Goal: Task Accomplishment & Management: Manage account settings

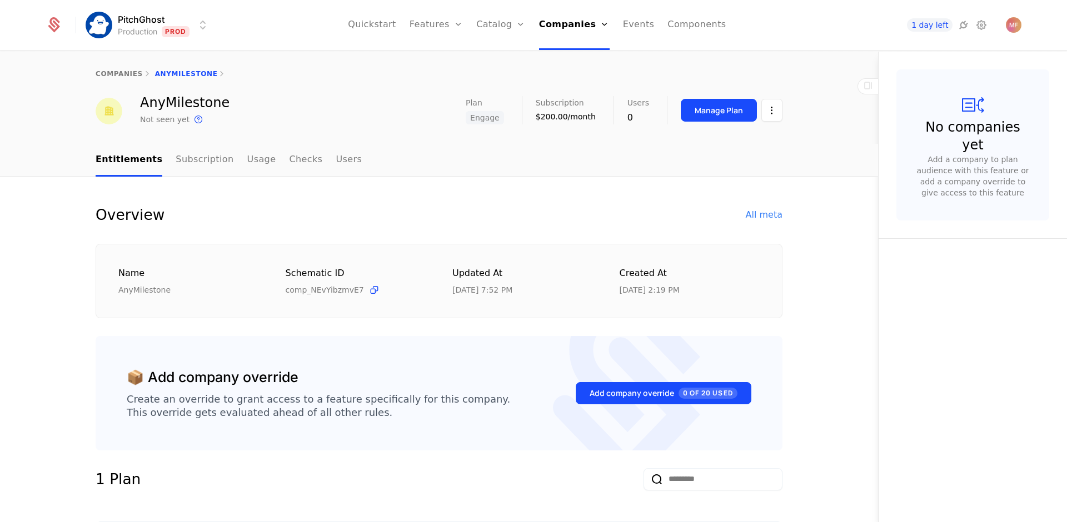
click at [293, 97] on div "AnyMilestone Not seen yet This is the date a track or identify event associated…" at bounding box center [439, 111] width 687 height 30
click at [985, 29] on icon at bounding box center [981, 24] width 13 height 13
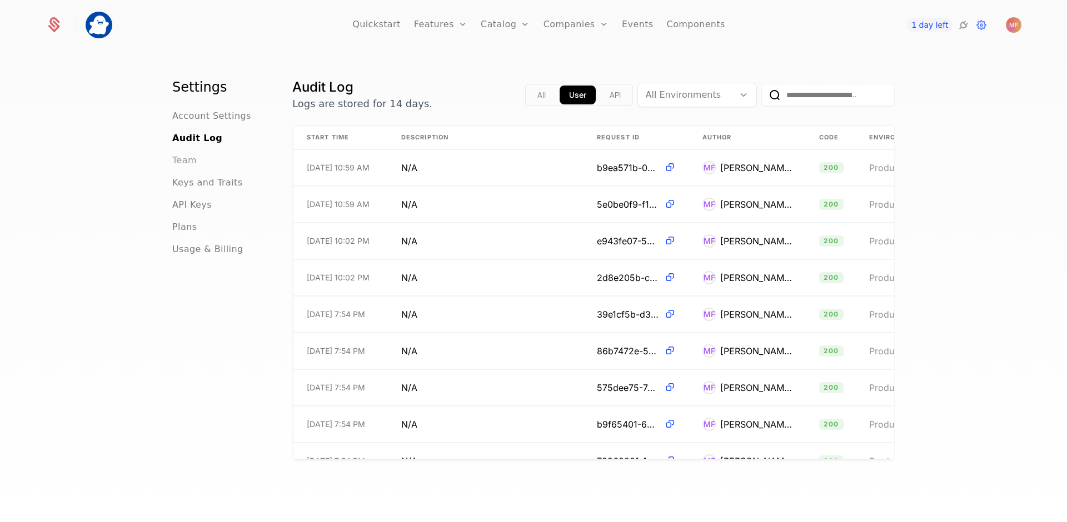
click at [188, 162] on span "Team" at bounding box center [184, 160] width 24 height 13
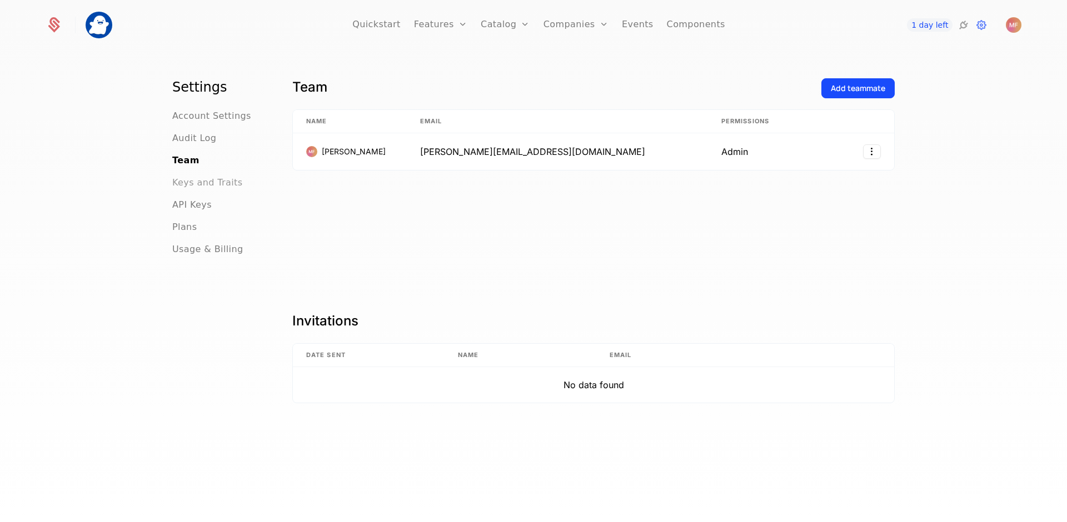
click at [191, 181] on span "Keys and Traits" at bounding box center [207, 182] width 70 height 13
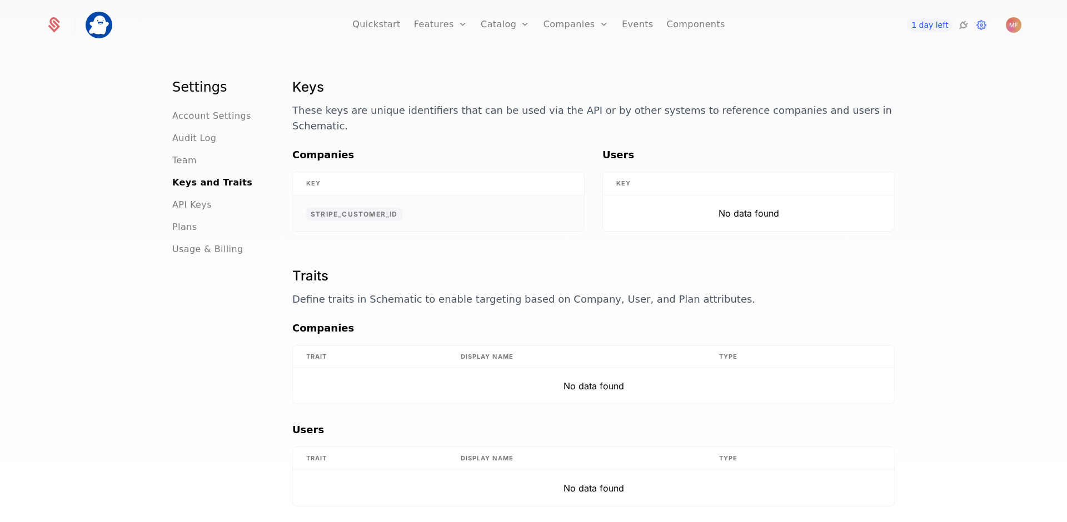
click at [400, 202] on td "stripe_customer_id" at bounding box center [438, 214] width 291 height 36
click at [376, 208] on span "stripe_customer_id" at bounding box center [354, 214] width 96 height 13
click at [333, 273] on div "Traits Define traits in Schematic to enable targeting based on Company, User, a…" at bounding box center [593, 287] width 602 height 40
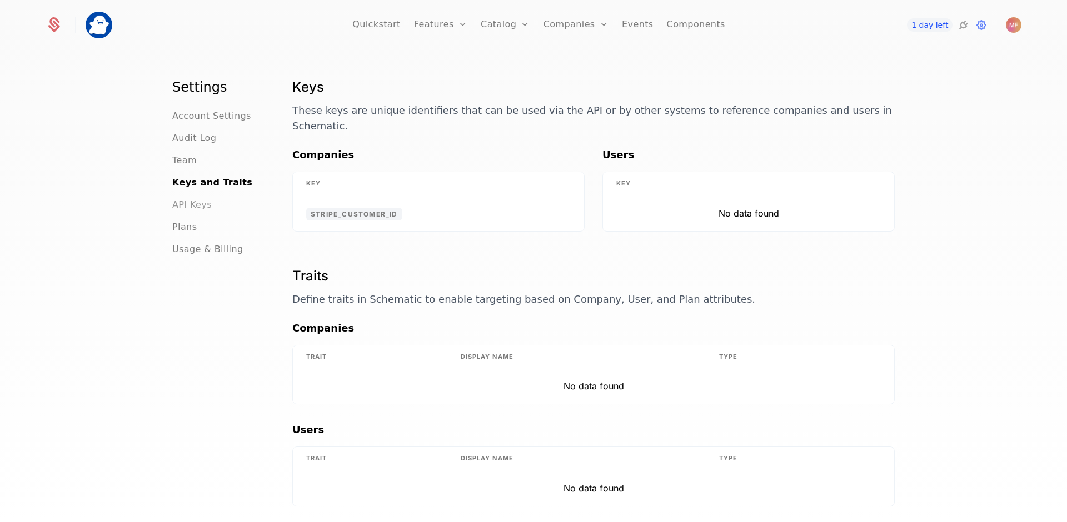
click at [192, 206] on span "API Keys" at bounding box center [191, 204] width 39 height 13
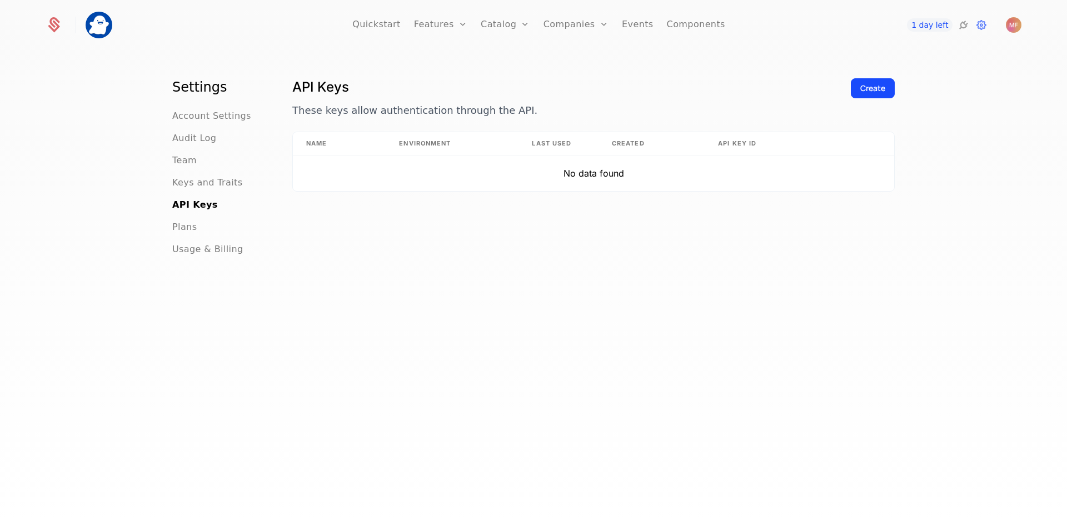
click at [183, 236] on ul "Account Settings Audit Log Team Keys and Traits API Keys Plans Usage & Billing" at bounding box center [218, 182] width 93 height 147
click at [183, 230] on span "Plans" at bounding box center [184, 227] width 24 height 13
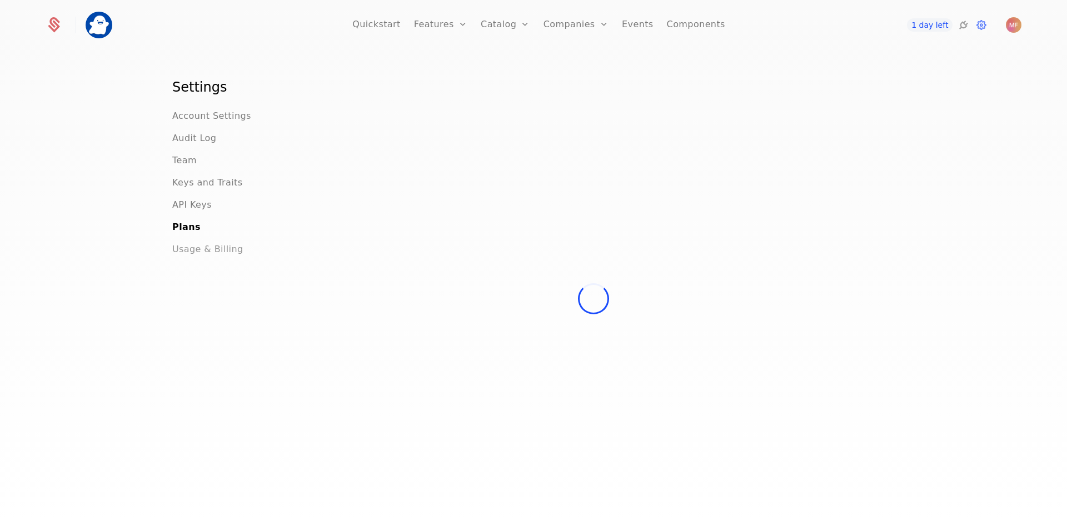
click at [183, 246] on span "Usage & Billing" at bounding box center [207, 249] width 71 height 13
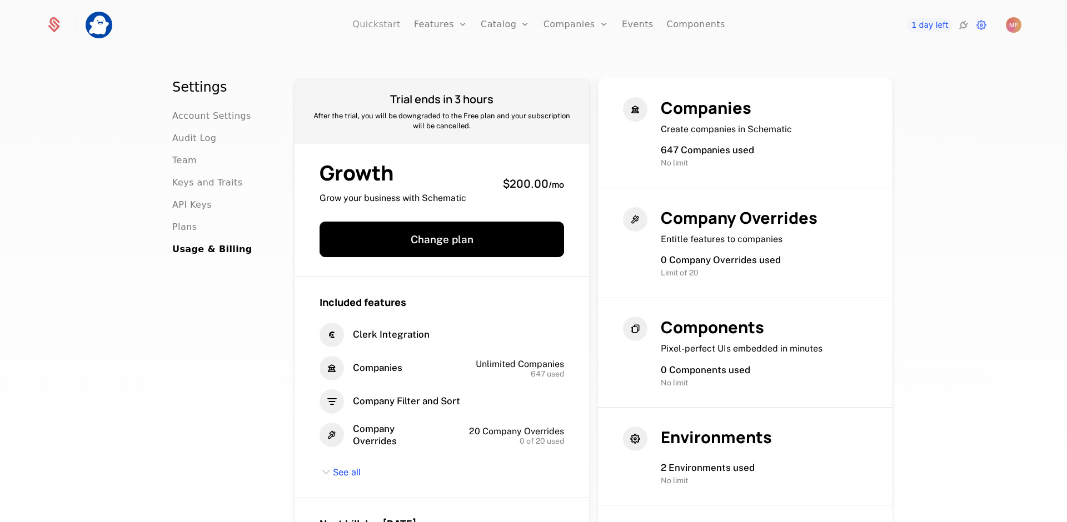
click at [385, 26] on link "Quickstart" at bounding box center [376, 25] width 48 height 50
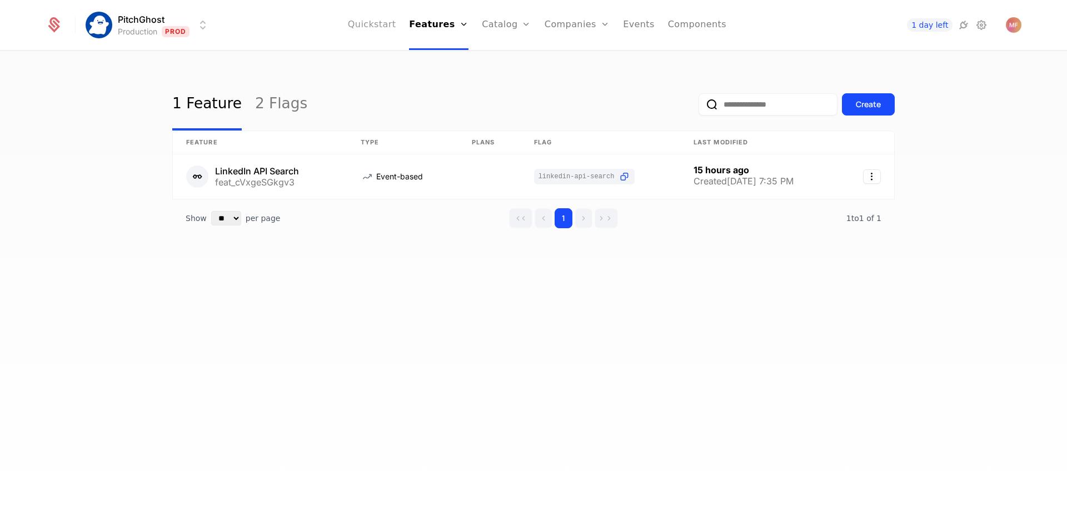
click at [386, 28] on link "Quickstart" at bounding box center [372, 25] width 48 height 50
click at [533, 121] on div "Plans Add Ons Credits Configuration" at bounding box center [524, 94] width 84 height 107
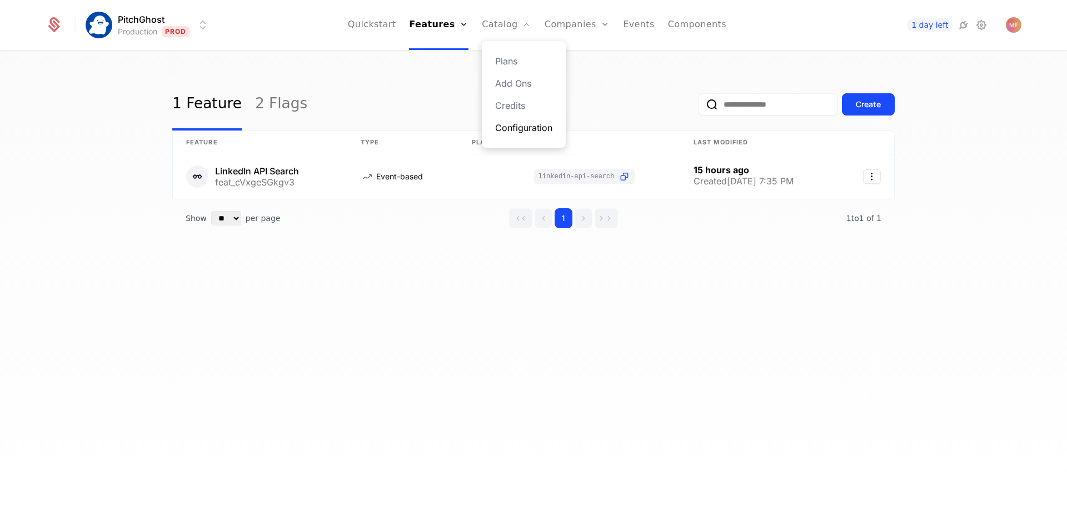
click at [535, 132] on link "Configuration" at bounding box center [523, 127] width 57 height 13
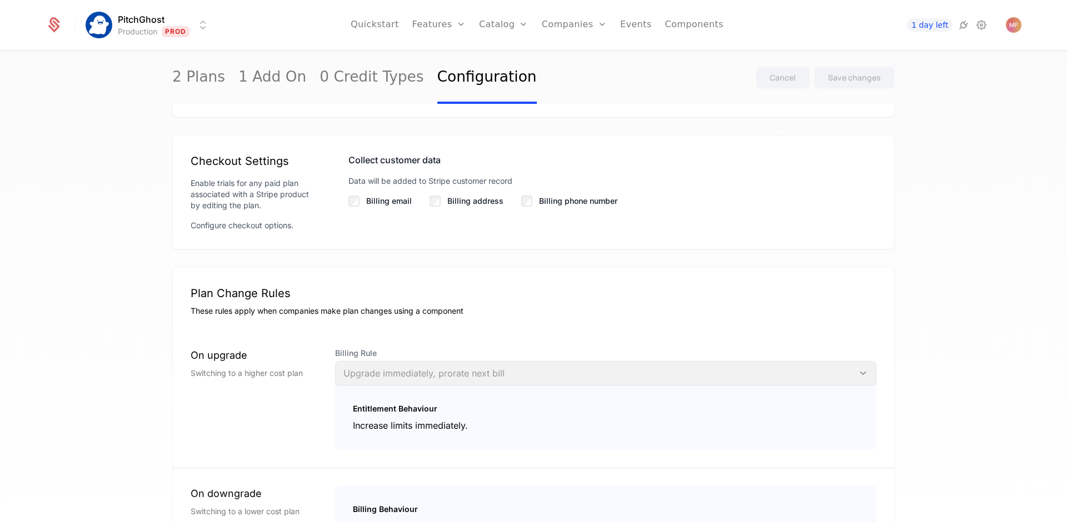
scroll to position [752, 0]
click at [392, 201] on label "Billing email" at bounding box center [389, 199] width 46 height 11
click at [475, 203] on label "Billing address" at bounding box center [475, 199] width 56 height 11
click at [528, 198] on div "Billing phone number" at bounding box center [569, 199] width 96 height 11
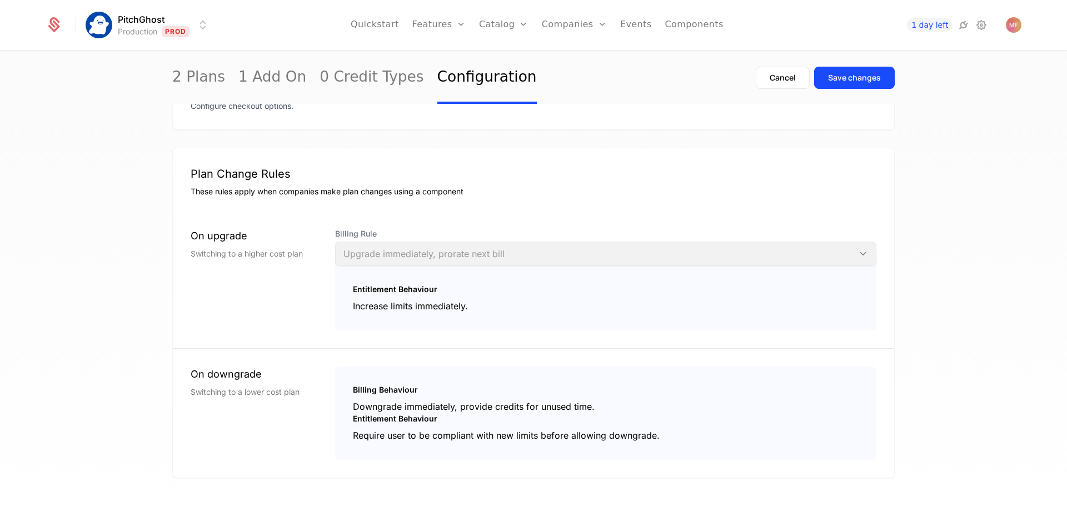
scroll to position [882, 0]
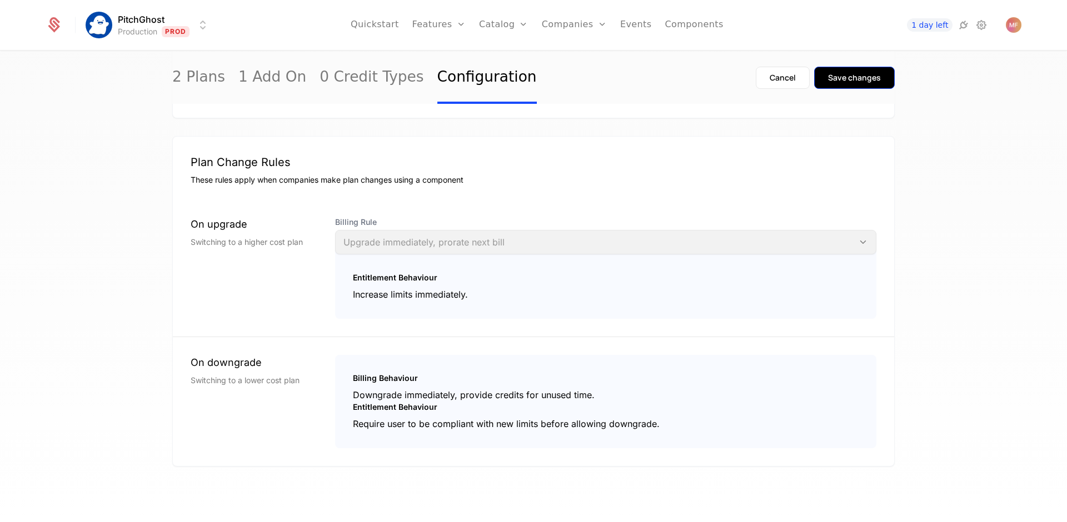
click at [835, 81] on div "Save changes" at bounding box center [854, 77] width 53 height 11
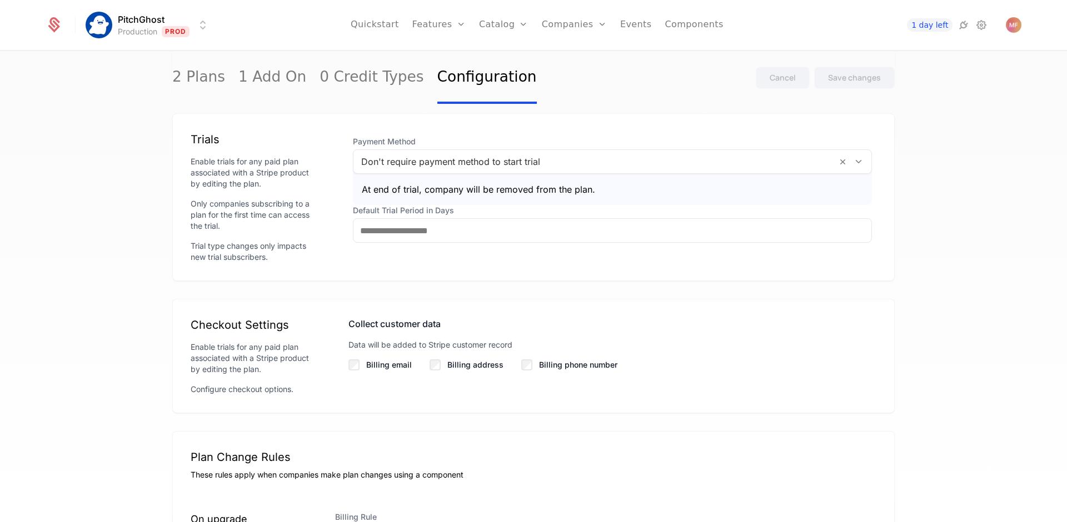
scroll to position [583, 0]
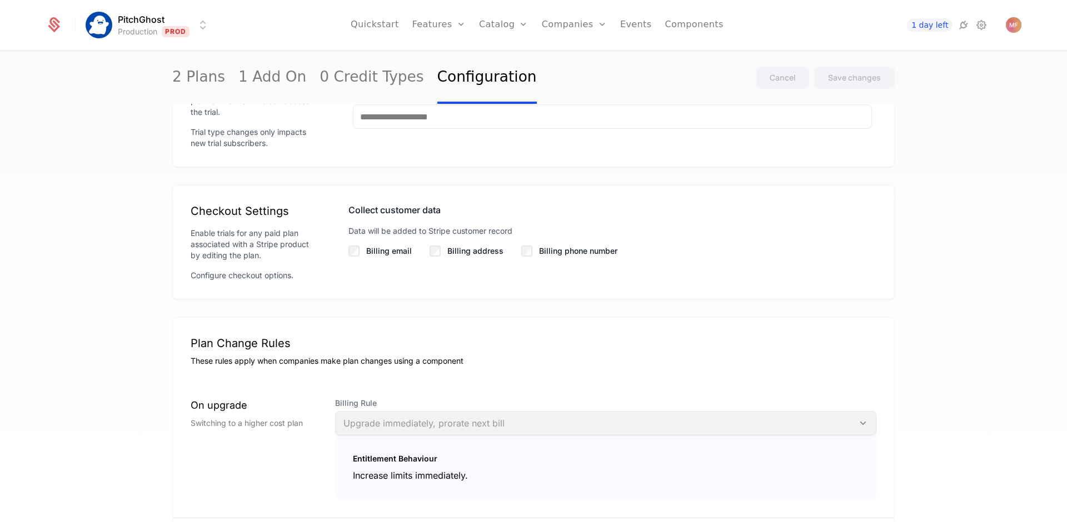
scroll to position [700, 0]
click at [478, 252] on label "Billing address" at bounding box center [475, 252] width 56 height 11
click at [567, 258] on div "Collect customer data Data will be added to Stripe customer record Billing emai…" at bounding box center [612, 243] width 528 height 78
click at [568, 251] on label "Billing phone number" at bounding box center [578, 252] width 78 height 11
click at [828, 79] on div "Save changes" at bounding box center [854, 77] width 53 height 11
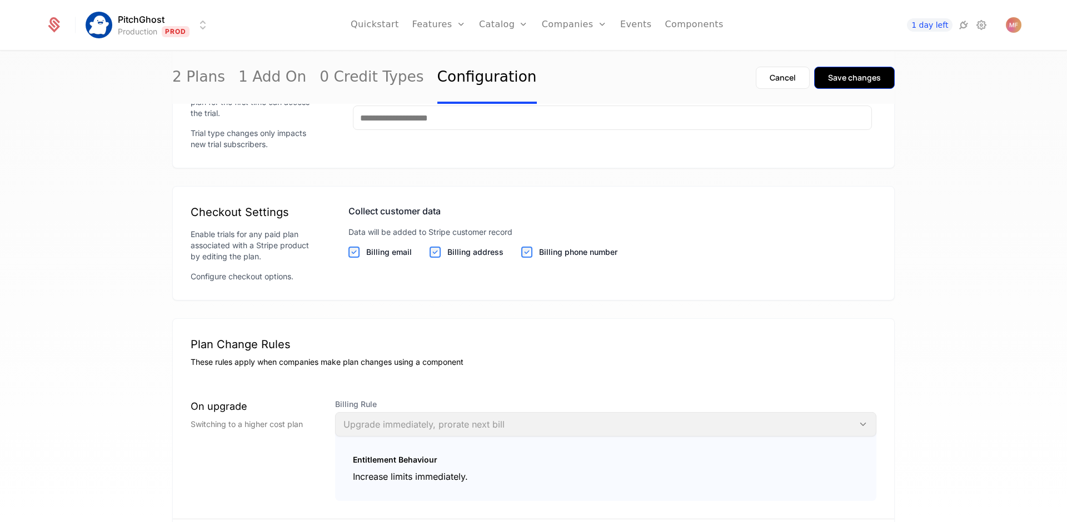
click at [867, 81] on div "Save changes" at bounding box center [854, 77] width 53 height 11
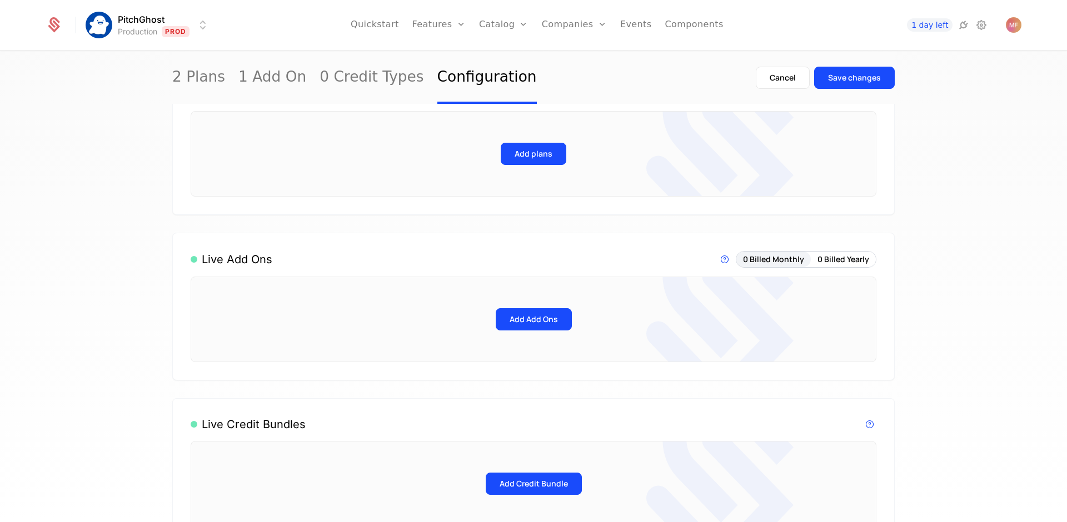
scroll to position [0, 0]
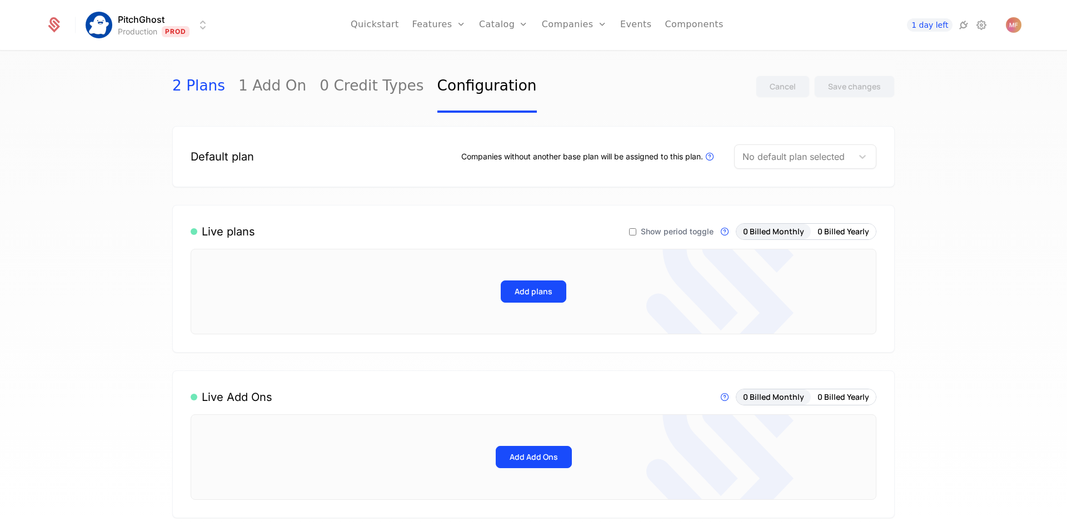
click at [213, 96] on link "2 Plans" at bounding box center [198, 87] width 53 height 52
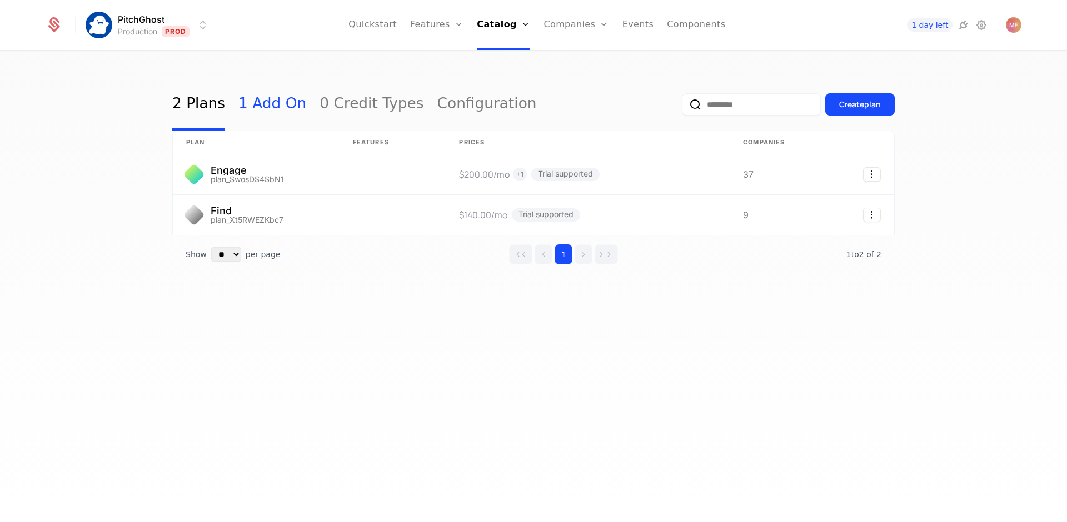
click at [245, 103] on link "1 Add On" at bounding box center [272, 104] width 68 height 52
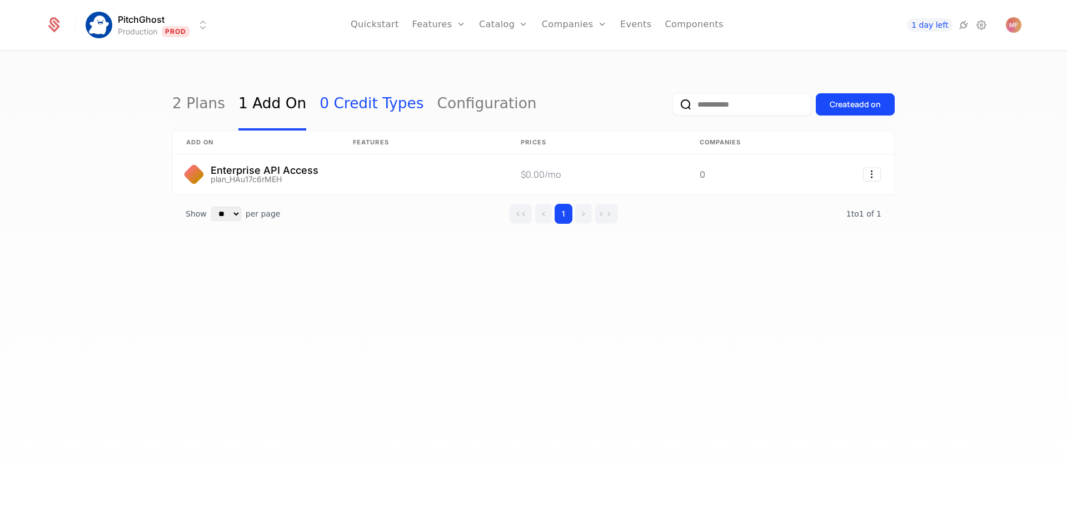
click at [329, 116] on link "0 Credit Types" at bounding box center [372, 104] width 104 height 52
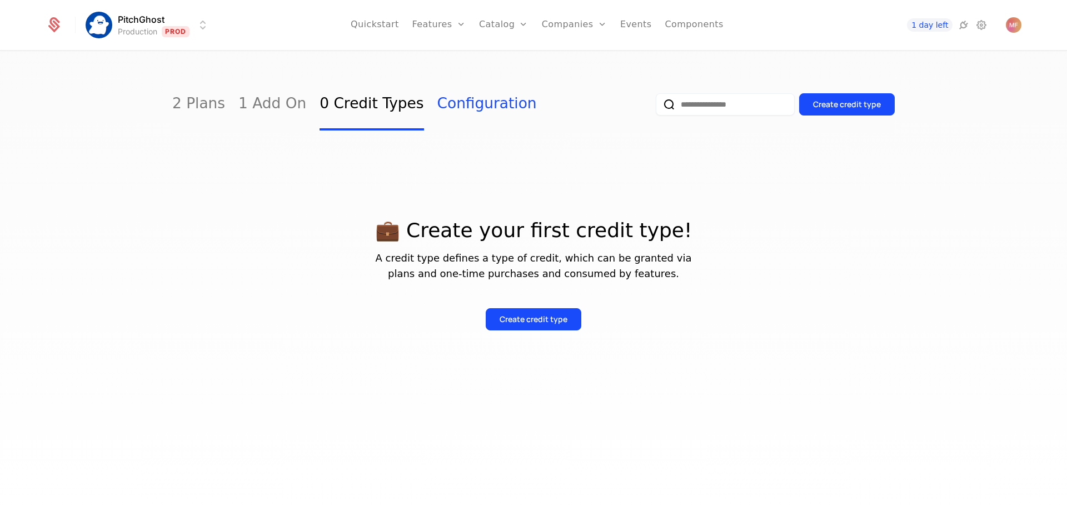
click at [437, 117] on link "Configuration" at bounding box center [486, 104] width 99 height 52
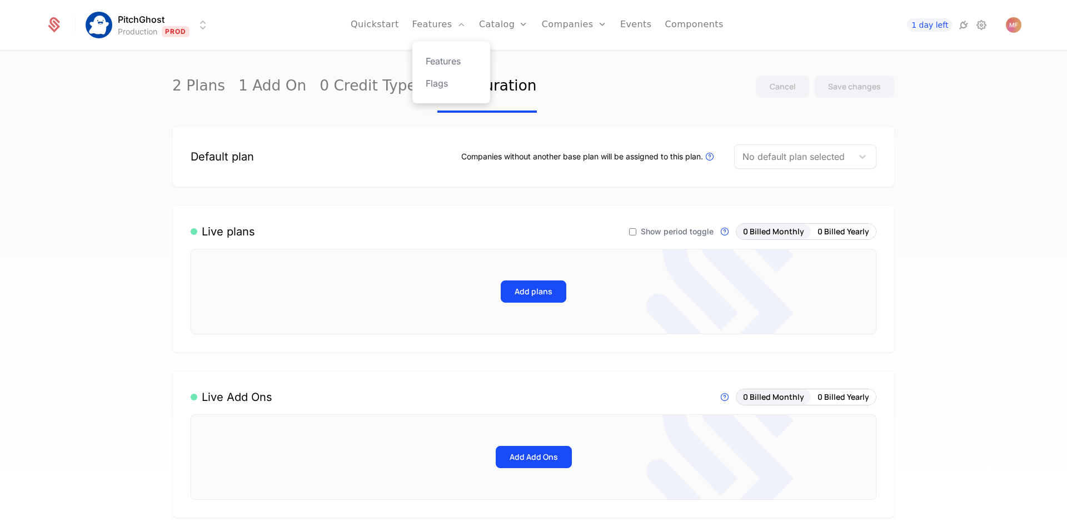
click at [453, 68] on div "Features Flags" at bounding box center [451, 72] width 78 height 62
click at [453, 62] on link "Features" at bounding box center [451, 60] width 51 height 13
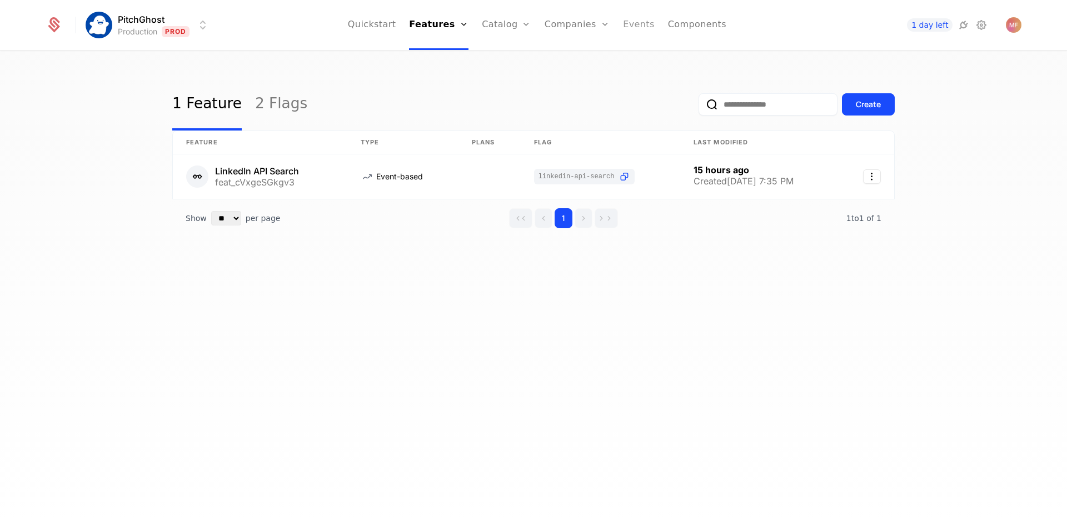
click at [623, 30] on link "Events" at bounding box center [639, 25] width 32 height 50
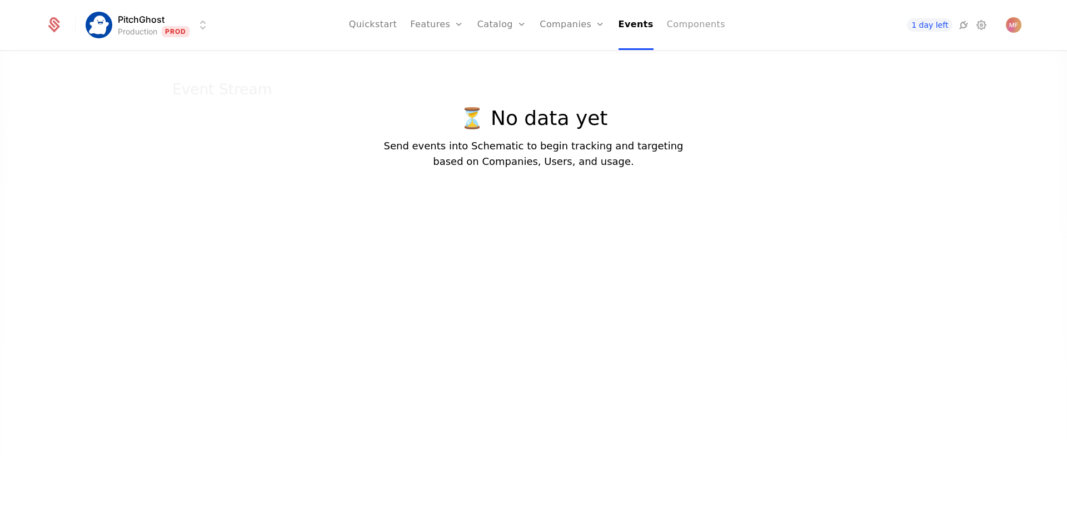
click at [686, 26] on link "Components" at bounding box center [696, 25] width 58 height 50
